Goal: Check status: Check status

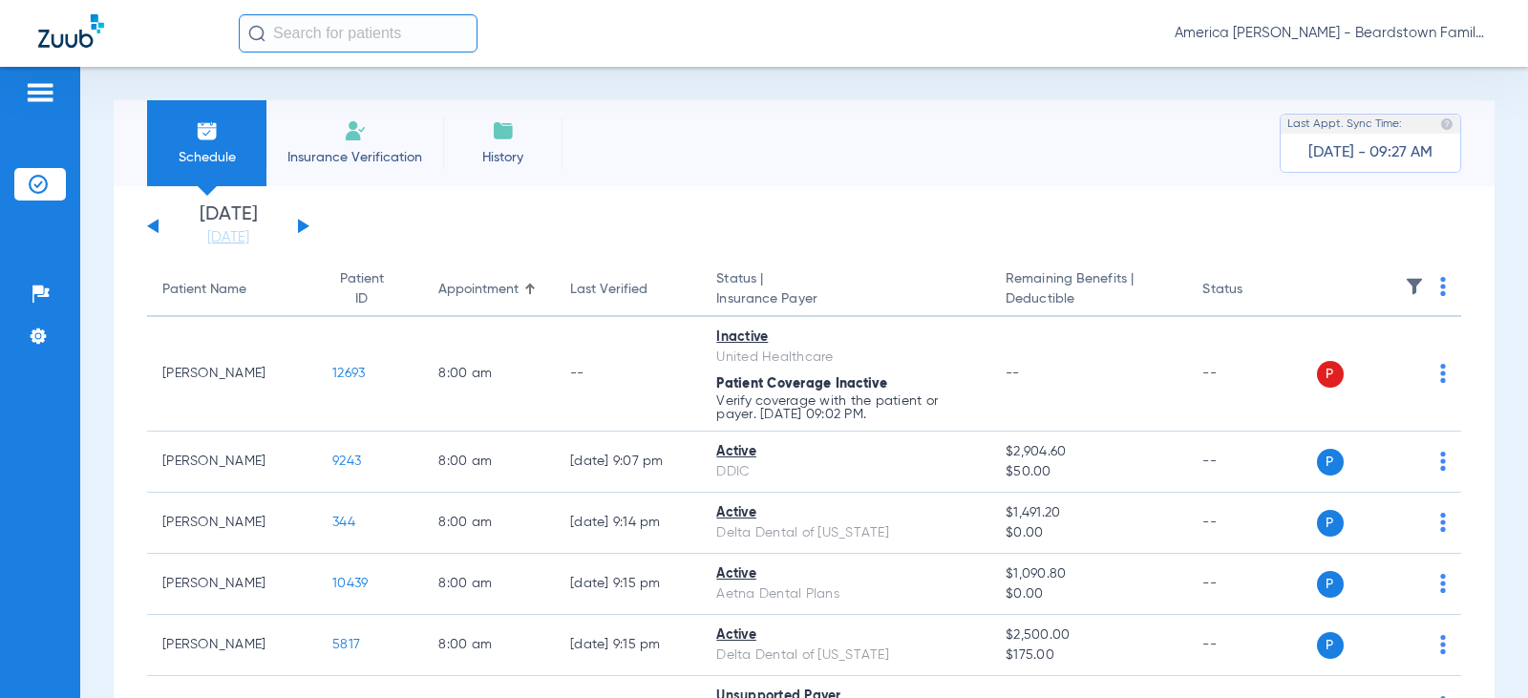
click at [301, 223] on button at bounding box center [303, 226] width 11 height 14
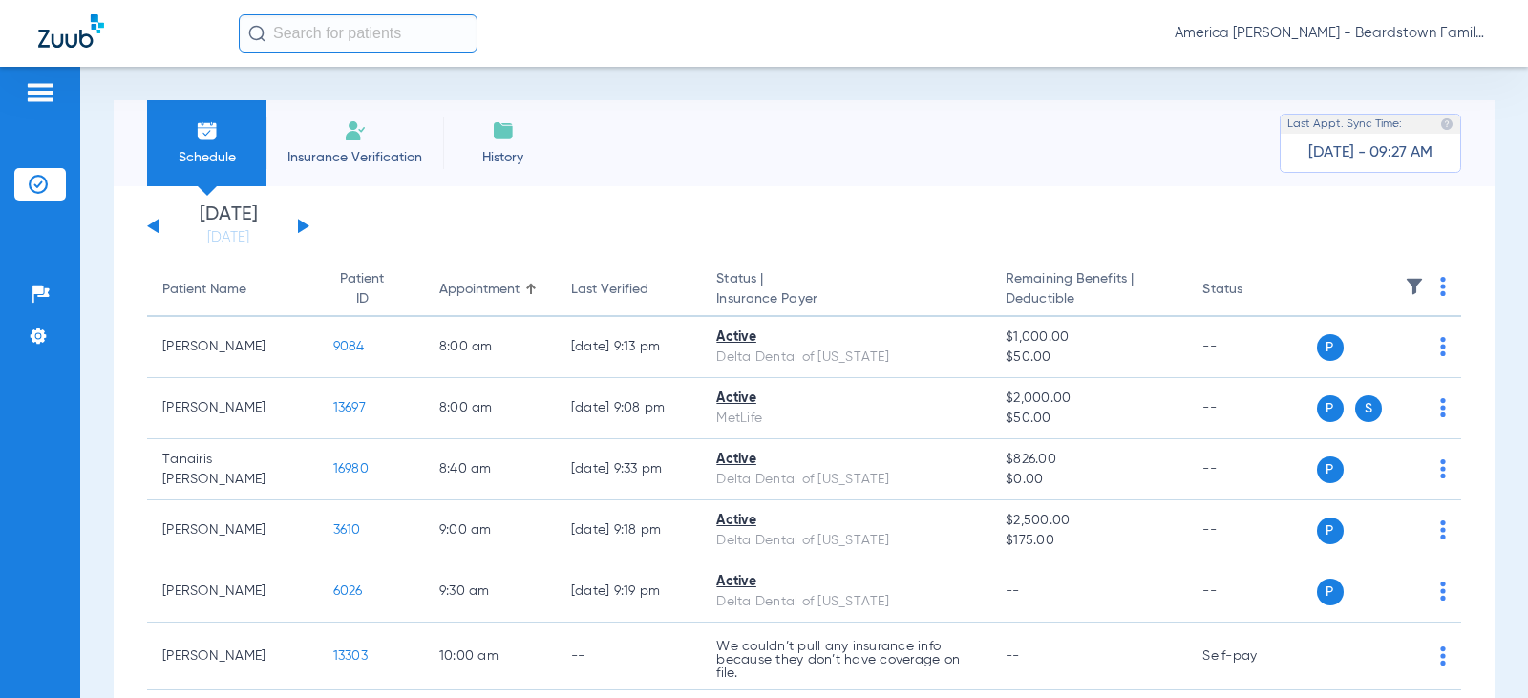
click at [301, 223] on button at bounding box center [303, 226] width 11 height 14
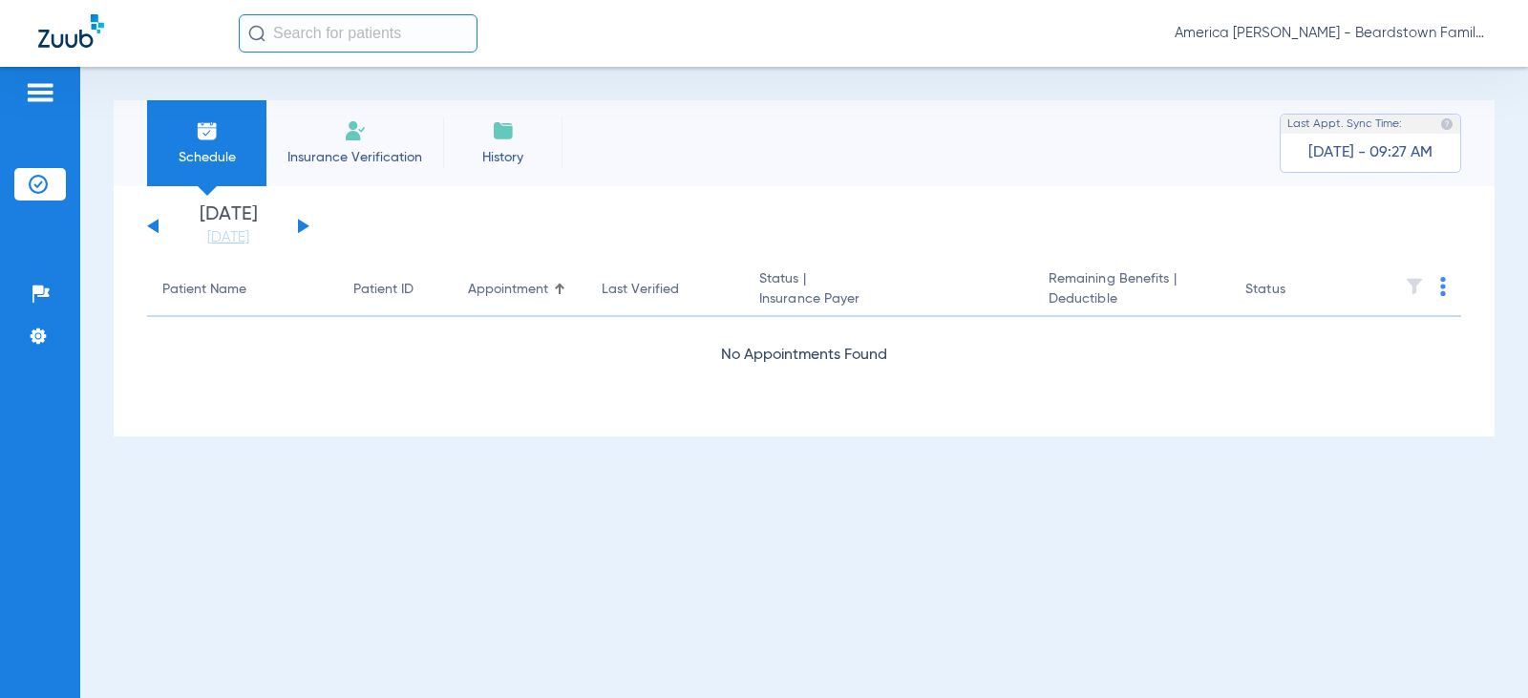
click at [301, 223] on button at bounding box center [303, 226] width 11 height 14
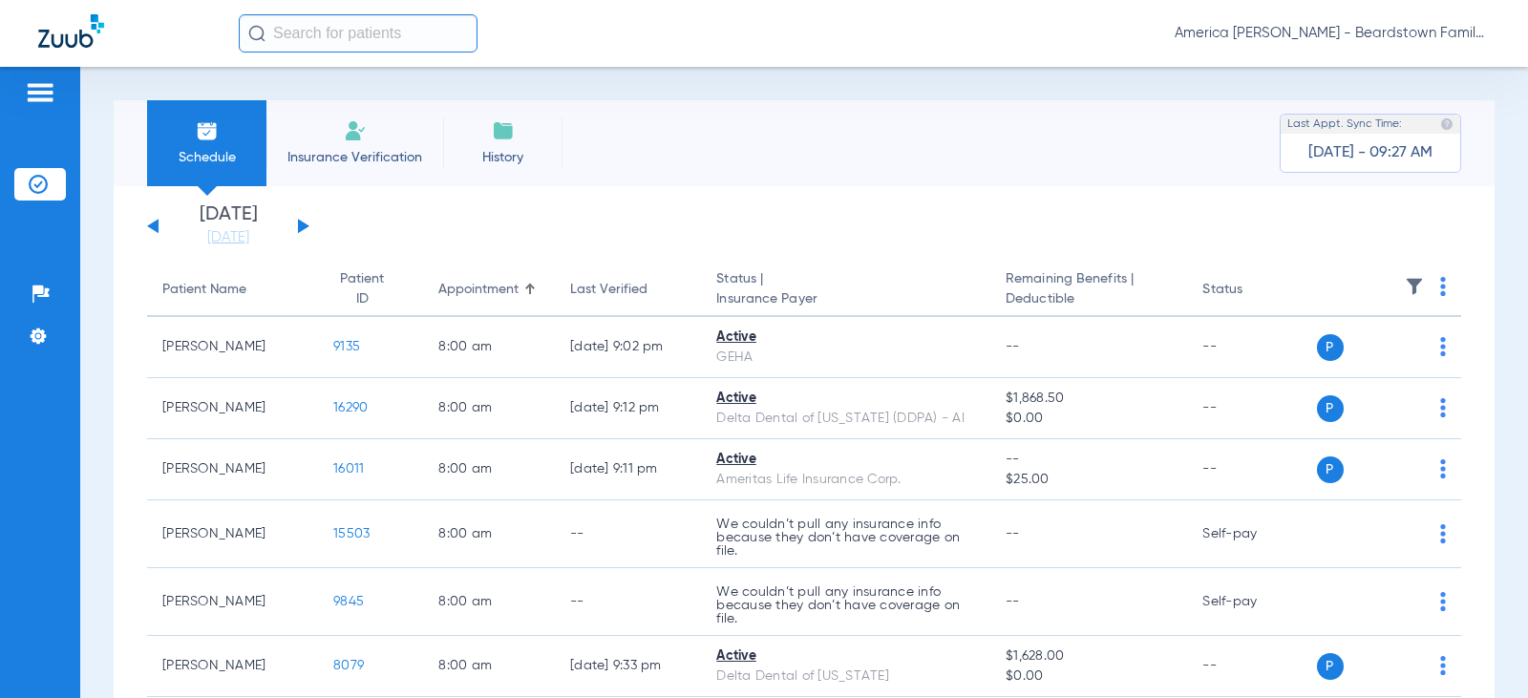
click at [1405, 285] on img at bounding box center [1414, 286] width 19 height 19
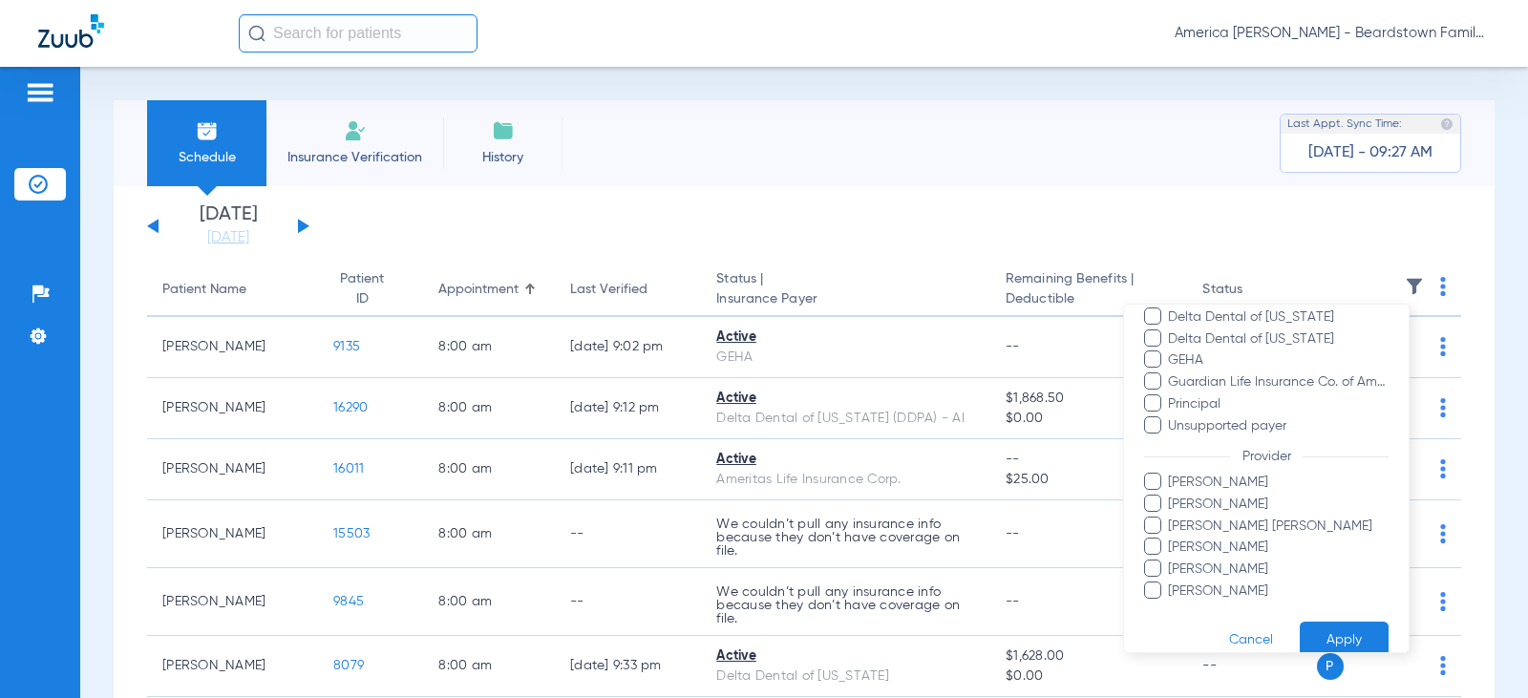
scroll to position [477, 0]
click at [1152, 582] on span at bounding box center [1152, 586] width 17 height 17
click at [1171, 601] on input "[PERSON_NAME]" at bounding box center [1171, 601] width 0 height 0
click at [1322, 631] on button "Apply" at bounding box center [1344, 636] width 89 height 37
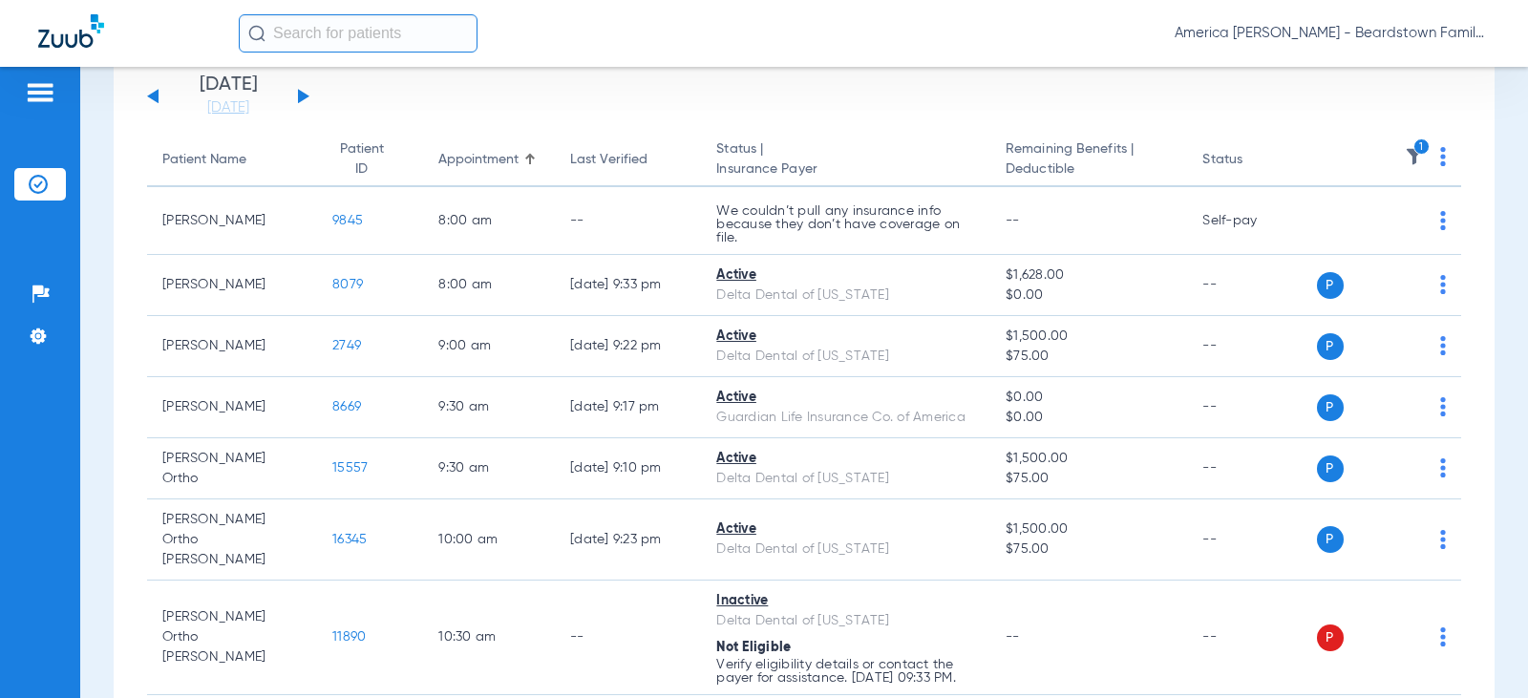
scroll to position [69, 0]
